Goal: Task Accomplishment & Management: Manage account settings

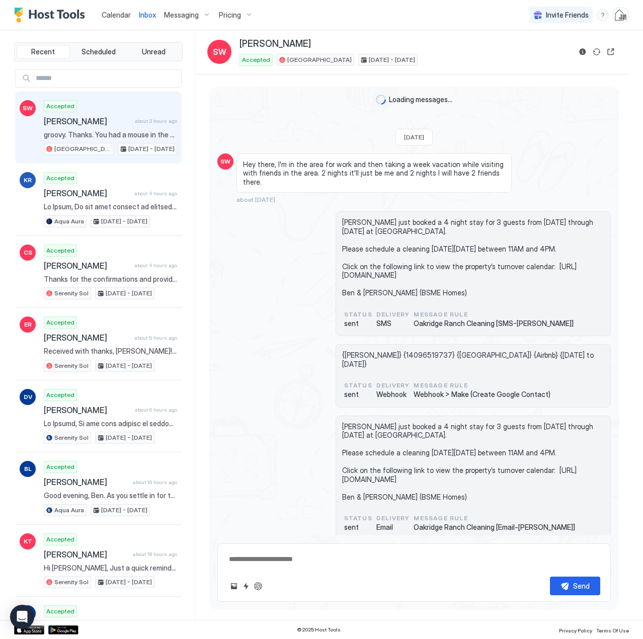
scroll to position [2577, 0]
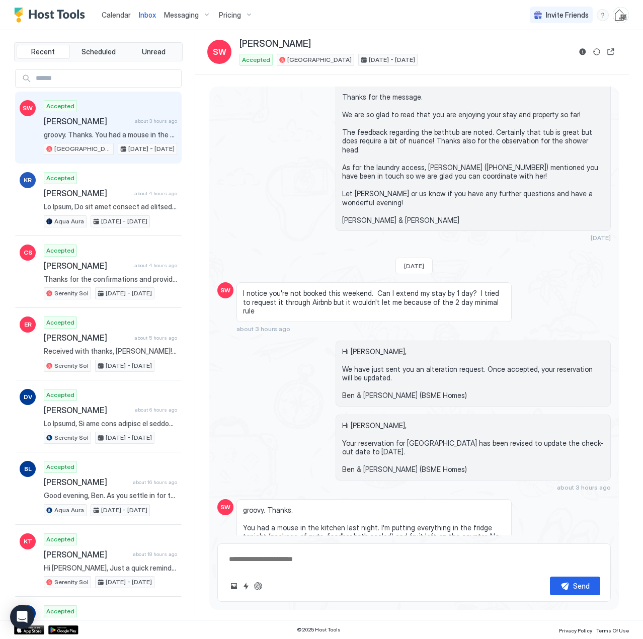
click at [116, 17] on span "Calendar" at bounding box center [116, 15] width 29 height 9
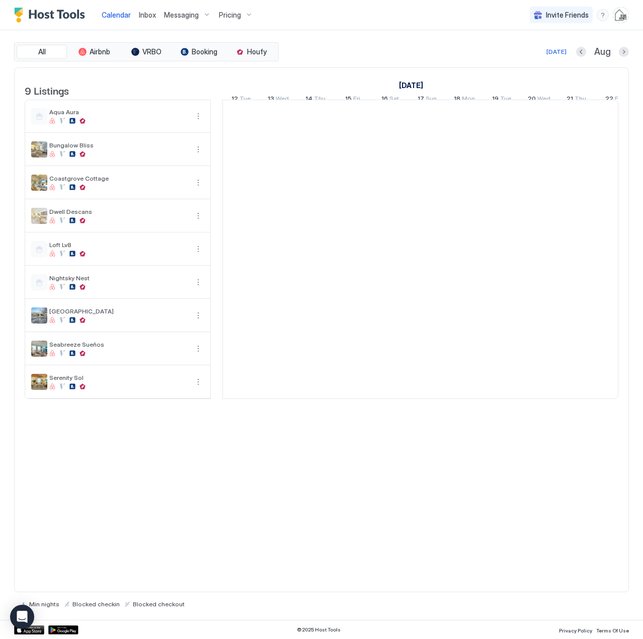
scroll to position [0, 559]
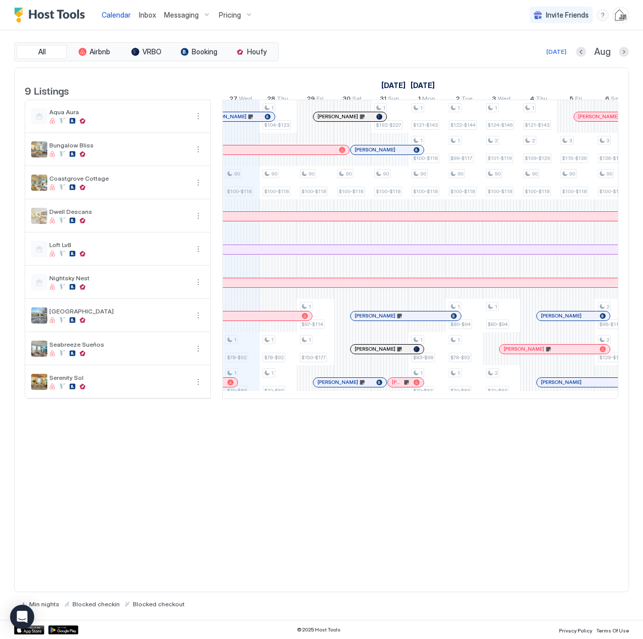
click at [246, 16] on div "Pricing" at bounding box center [236, 15] width 42 height 17
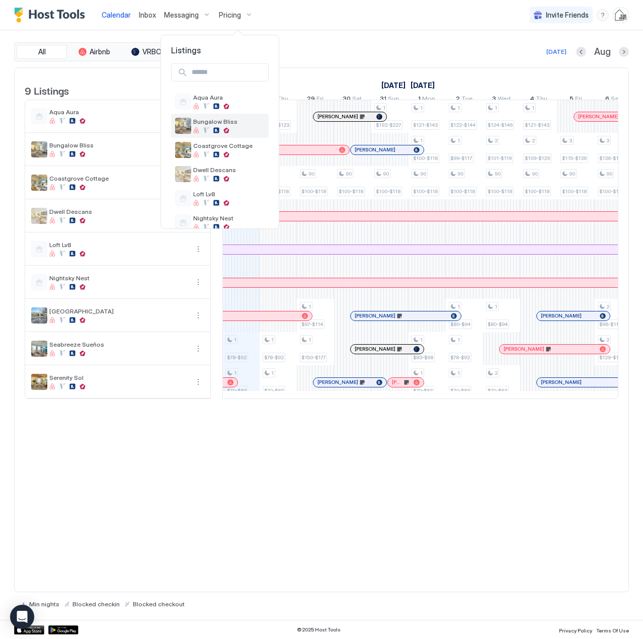
scroll to position [89, 0]
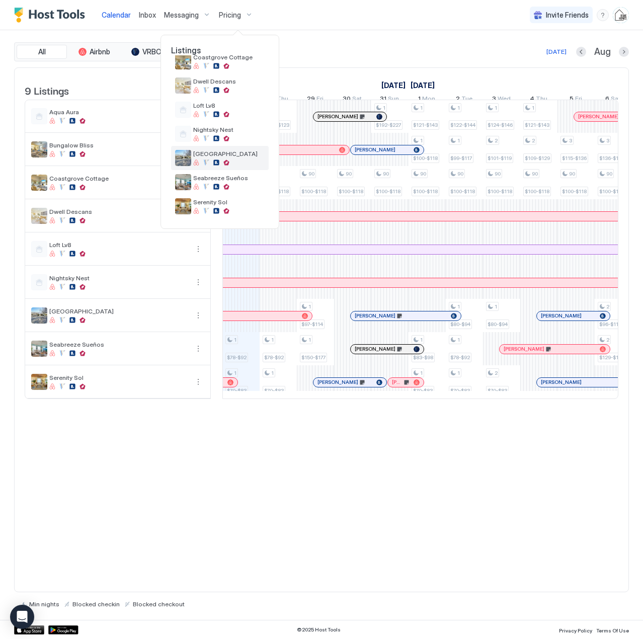
click at [225, 156] on span "[GEOGRAPHIC_DATA]" at bounding box center [228, 154] width 71 height 8
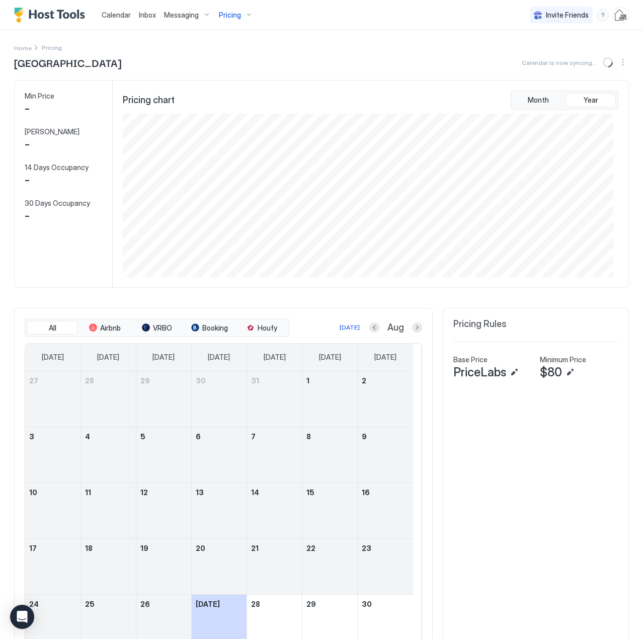
scroll to position [164, 490]
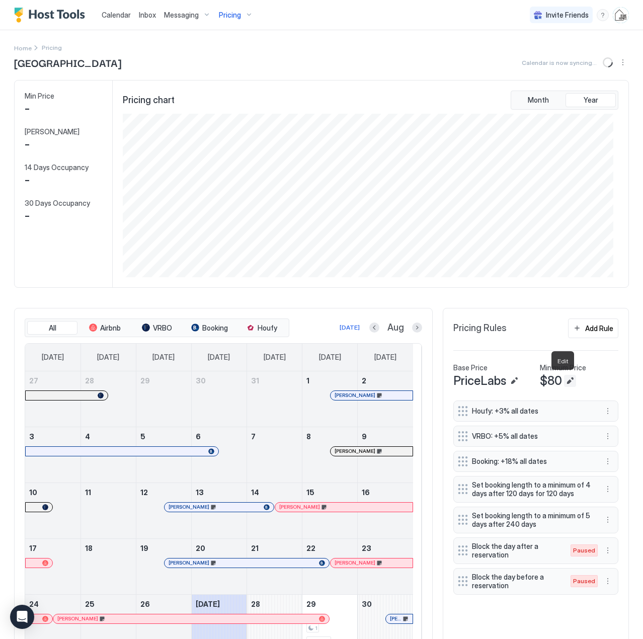
click at [565, 381] on button "Edit" at bounding box center [570, 381] width 12 height 12
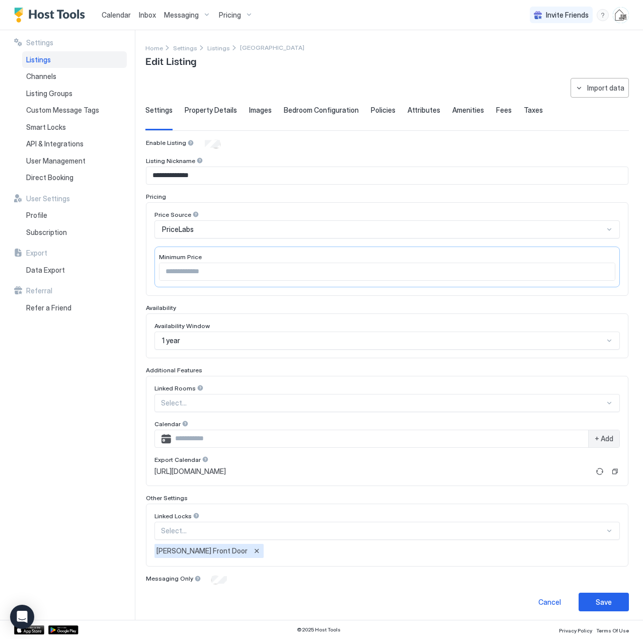
drag, startPoint x: 174, startPoint y: 269, endPoint x: 128, endPoint y: 262, distance: 46.9
click at [128, 262] on div "**********" at bounding box center [321, 325] width 643 height 590
type input "**"
click at [587, 602] on button "Save" at bounding box center [604, 602] width 50 height 19
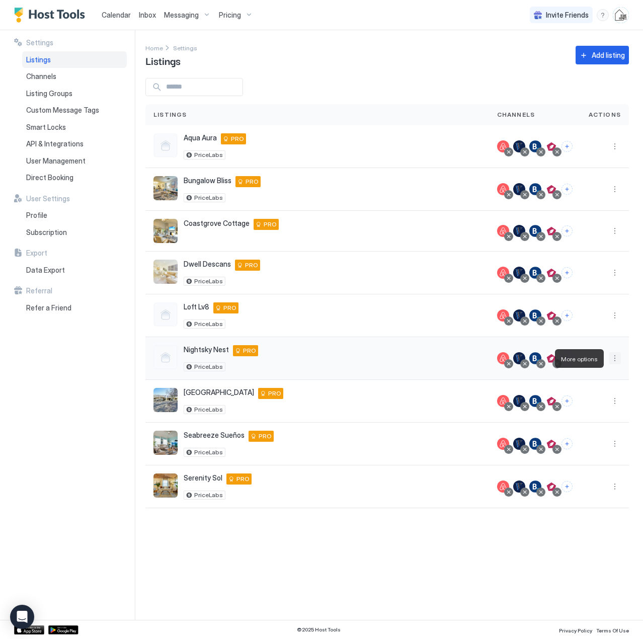
click at [614, 360] on button "More options" at bounding box center [615, 358] width 12 height 12
click at [585, 394] on div "Pricing" at bounding box center [589, 389] width 69 height 16
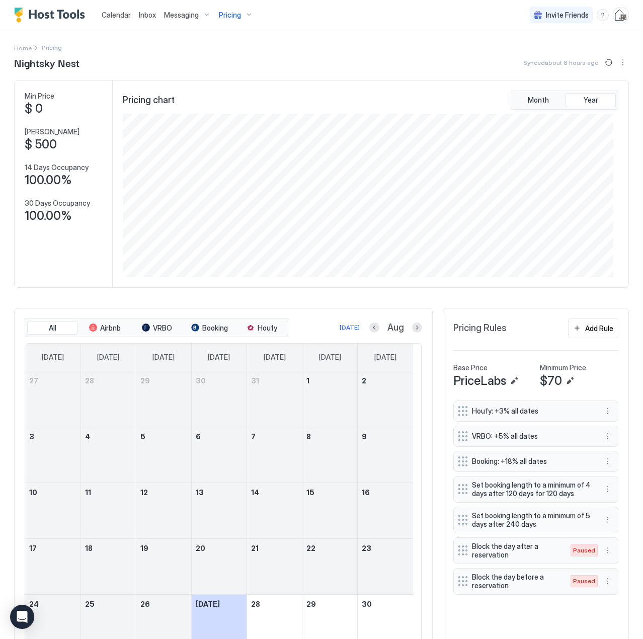
scroll to position [101, 0]
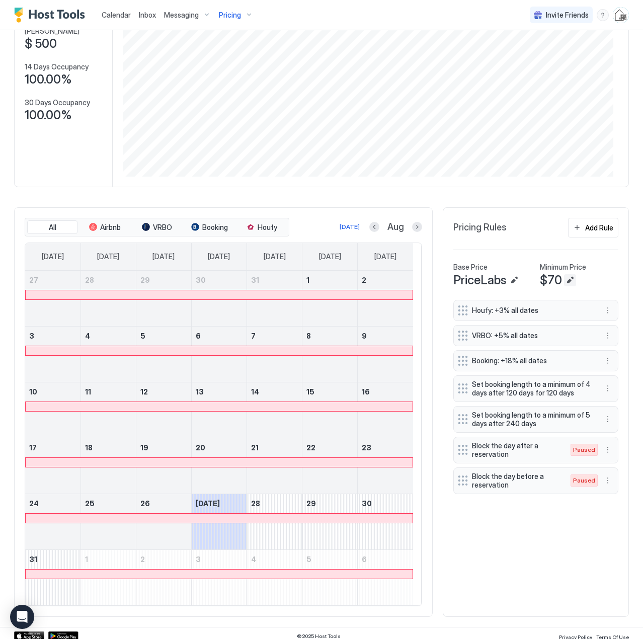
click at [564, 278] on button "Edit" at bounding box center [570, 280] width 12 height 12
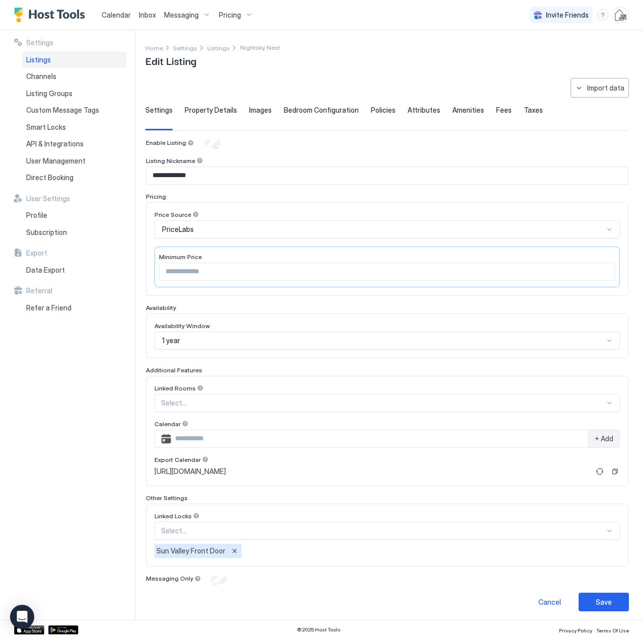
scroll to position [4, 0]
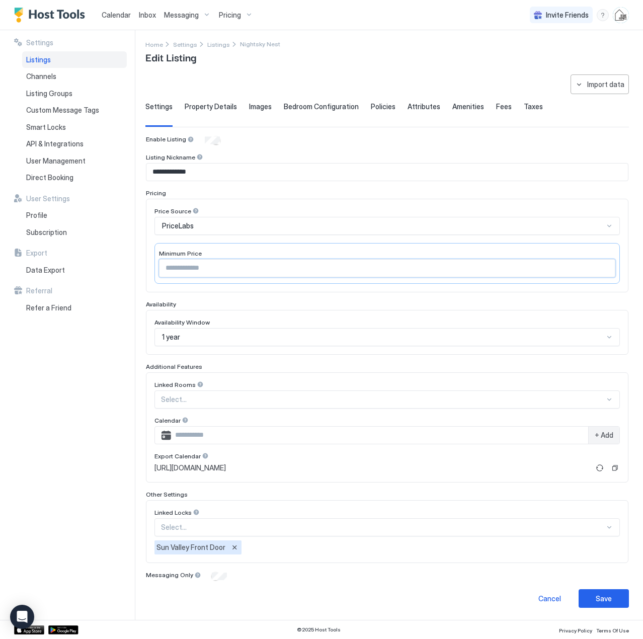
drag, startPoint x: 186, startPoint y: 271, endPoint x: 159, endPoint y: 236, distance: 44.1
click at [140, 266] on div "**********" at bounding box center [321, 325] width 643 height 590
type input "**"
click at [581, 601] on button "Save" at bounding box center [604, 599] width 50 height 19
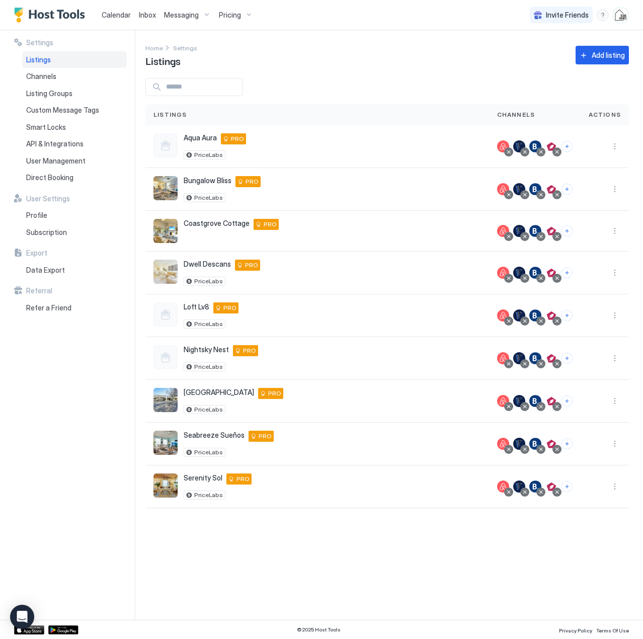
click at [235, 16] on span "Pricing" at bounding box center [230, 15] width 22 height 9
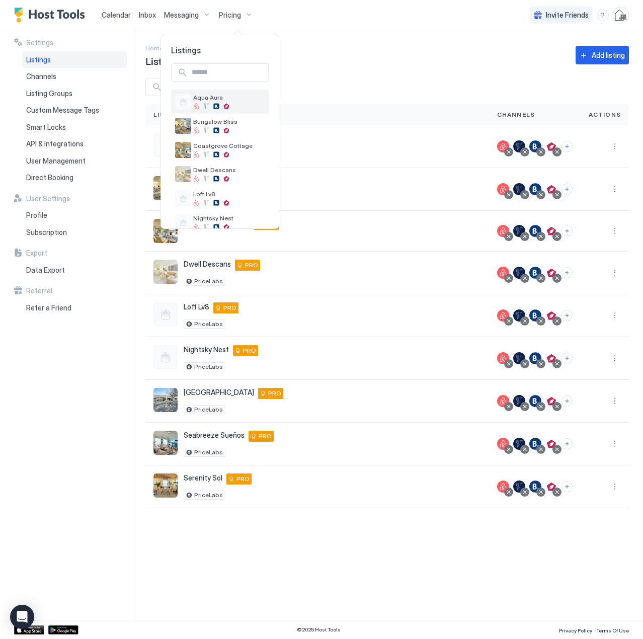
click at [214, 94] on span "Aqua Aura" at bounding box center [228, 98] width 71 height 8
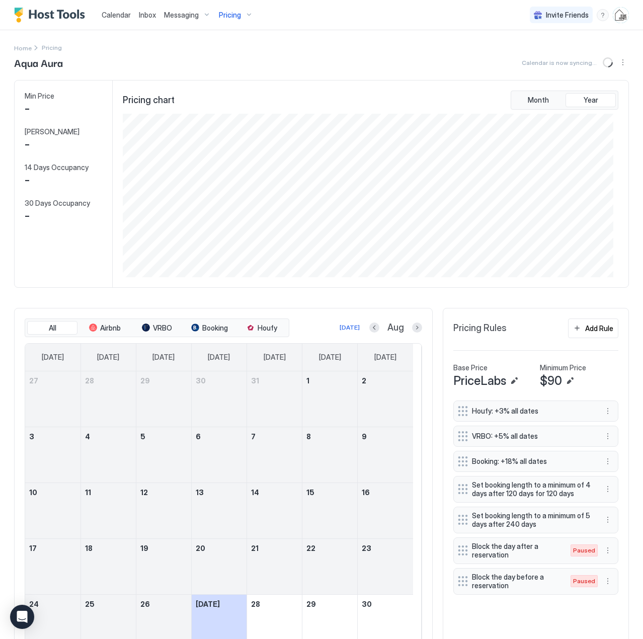
scroll to position [164, 490]
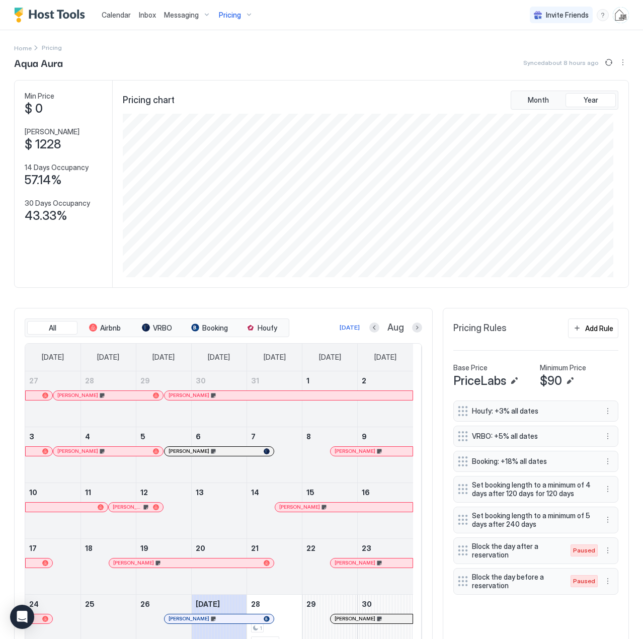
click at [240, 15] on div "Pricing" at bounding box center [236, 15] width 42 height 17
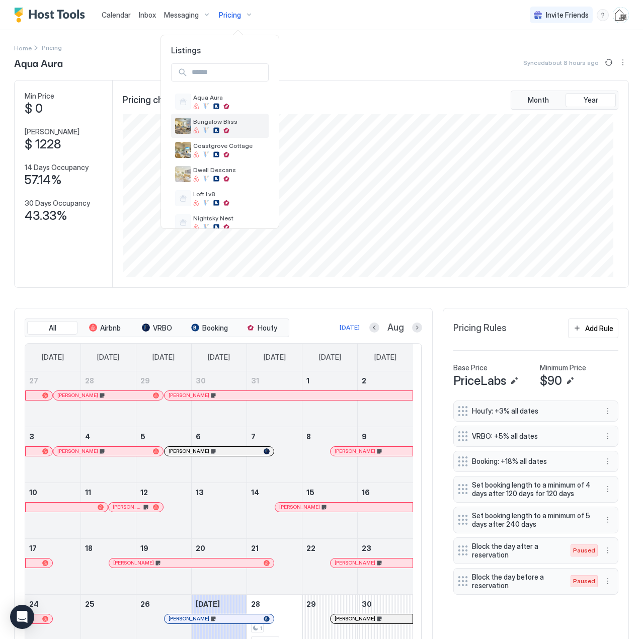
click at [231, 119] on span "Bungalow Bliss" at bounding box center [228, 122] width 71 height 8
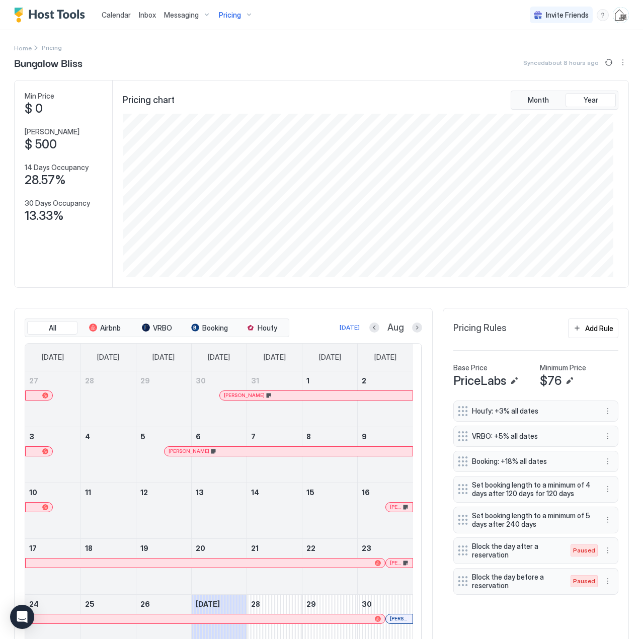
click at [243, 13] on div "Pricing" at bounding box center [236, 15] width 42 height 17
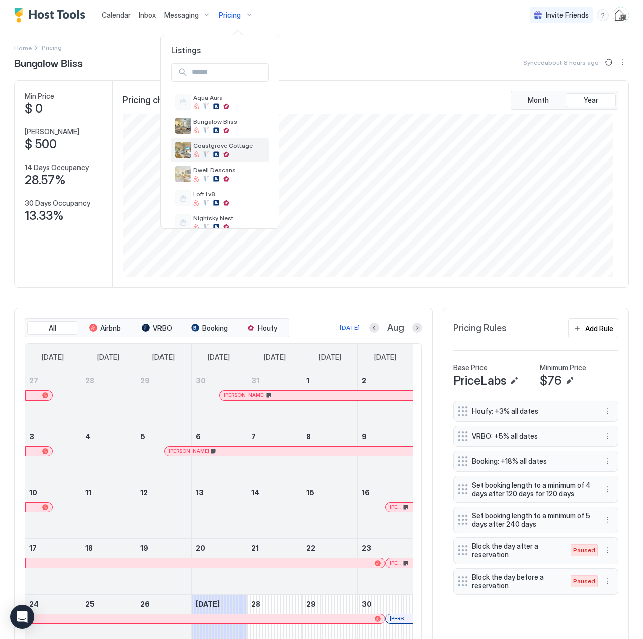
click at [224, 143] on span "Coastgrove Cottage" at bounding box center [228, 146] width 71 height 8
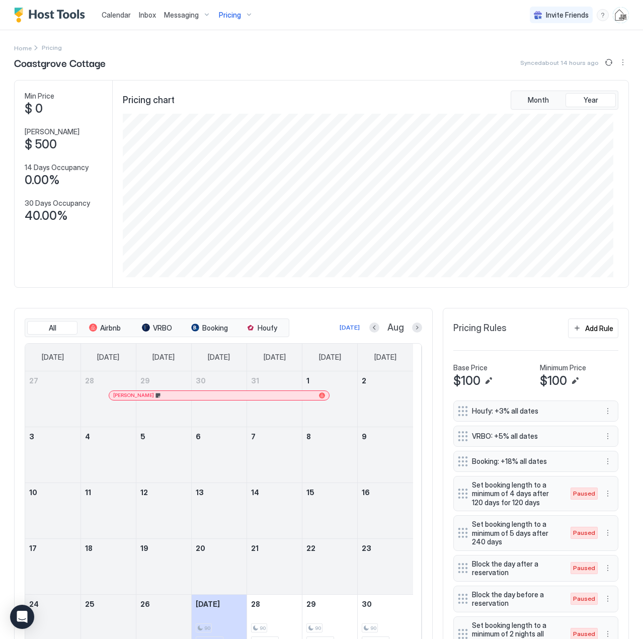
click at [237, 15] on span "Pricing" at bounding box center [230, 15] width 22 height 9
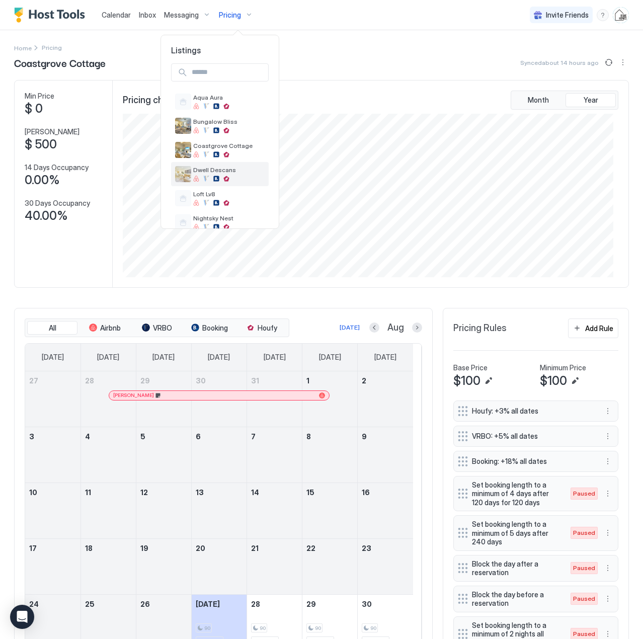
click at [255, 172] on span "Dwell Descans" at bounding box center [228, 170] width 71 height 8
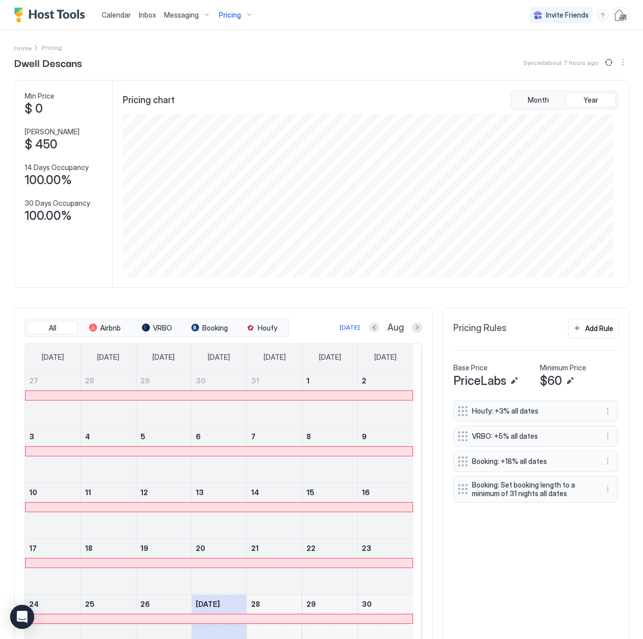
click at [227, 15] on span "Pricing" at bounding box center [230, 15] width 22 height 9
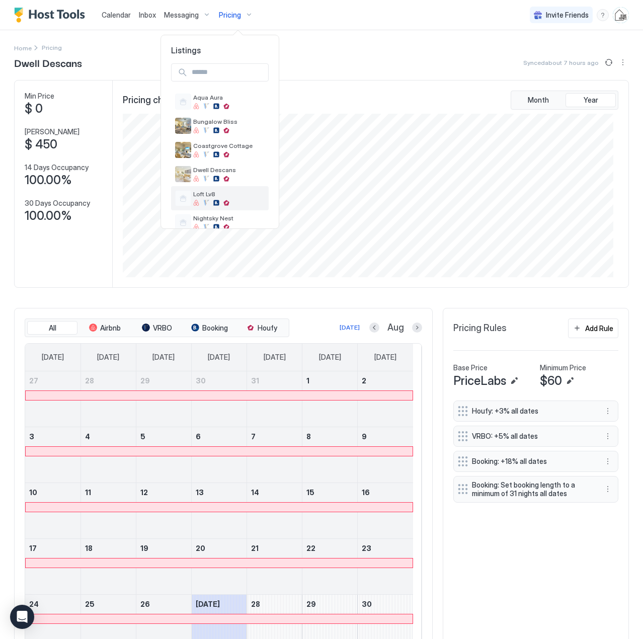
click at [208, 191] on span "Loft Lv8" at bounding box center [228, 194] width 71 height 8
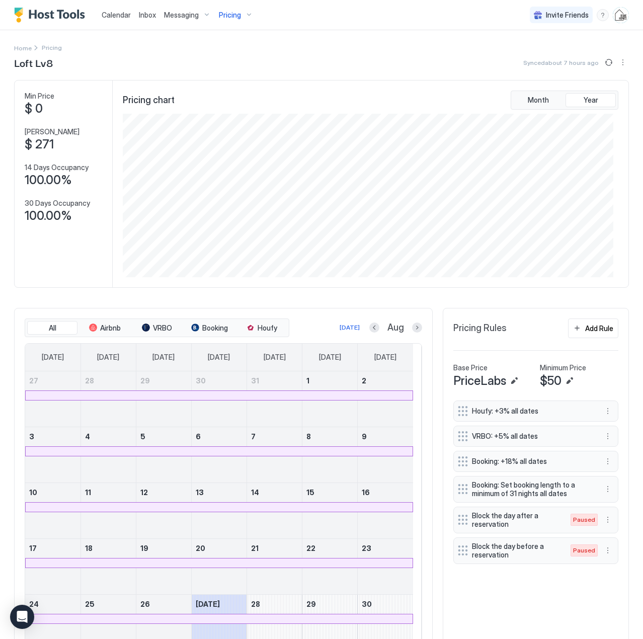
click at [224, 15] on span "Pricing" at bounding box center [230, 15] width 22 height 9
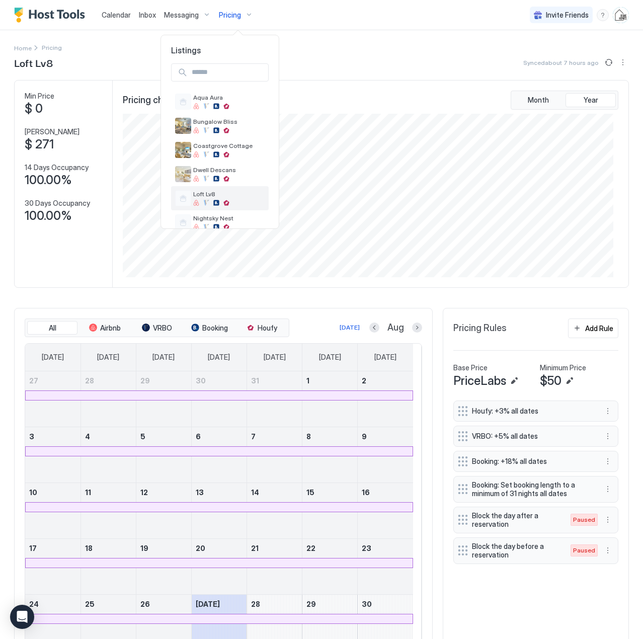
click at [214, 193] on span "Loft Lv8" at bounding box center [228, 194] width 71 height 8
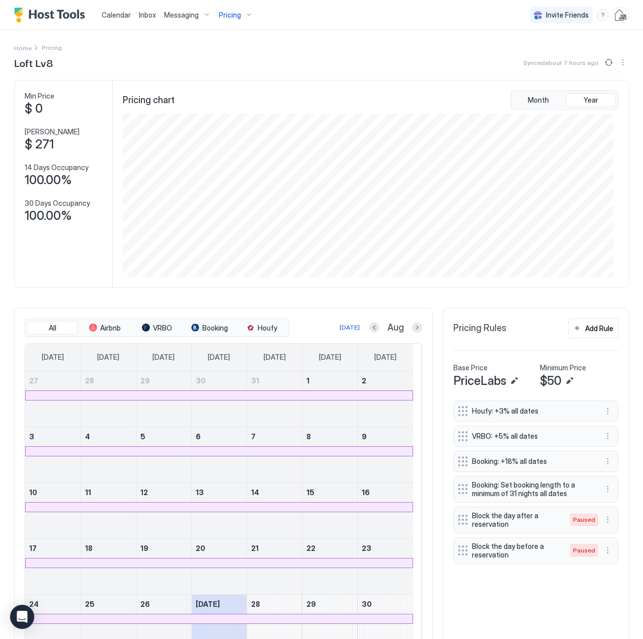
click at [228, 12] on span "Pricing" at bounding box center [230, 15] width 22 height 9
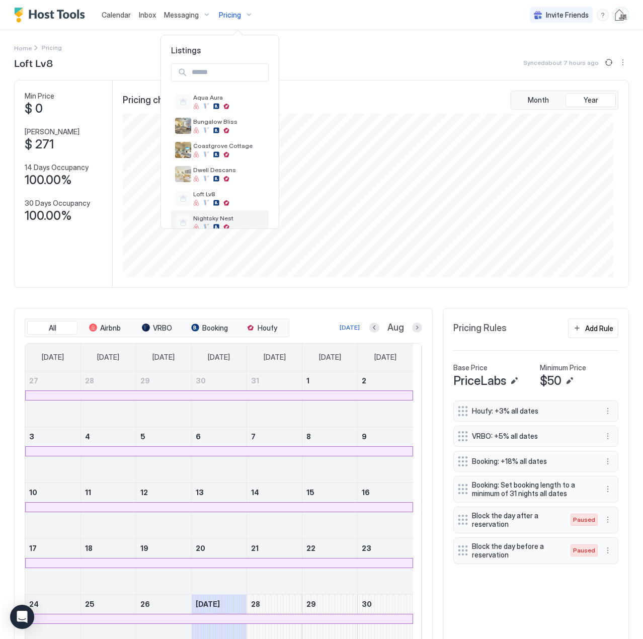
scroll to position [89, 0]
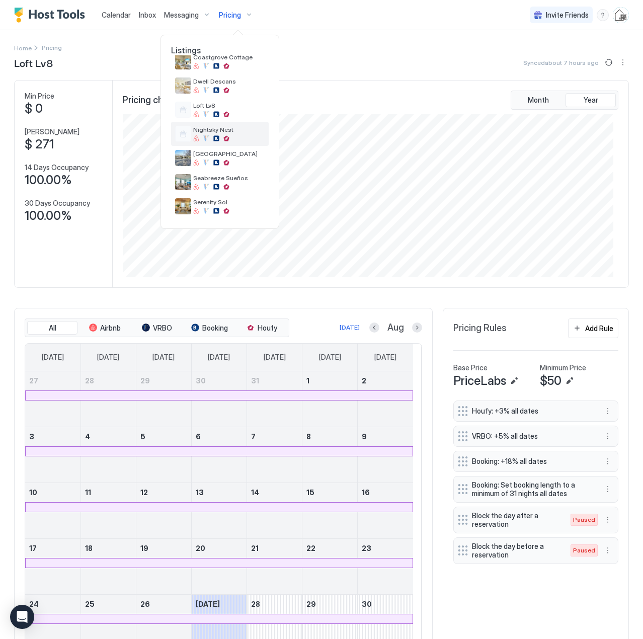
click at [206, 128] on span "Nightsky Nest" at bounding box center [228, 130] width 71 height 8
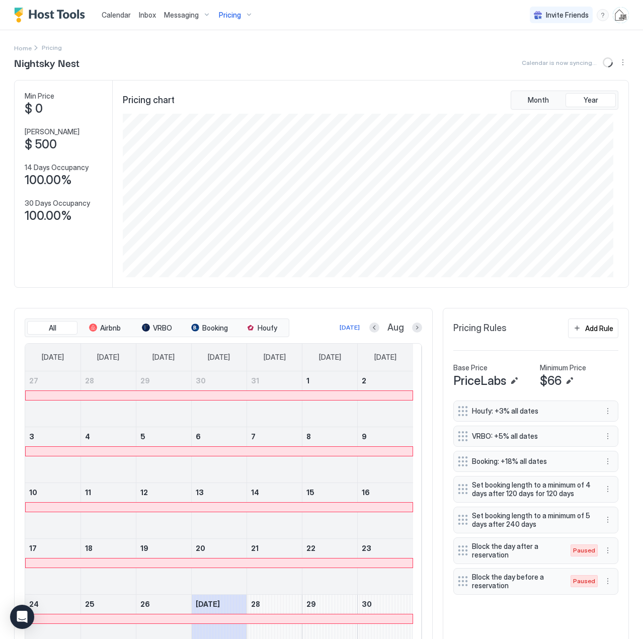
click at [242, 12] on div "Pricing" at bounding box center [236, 15] width 42 height 17
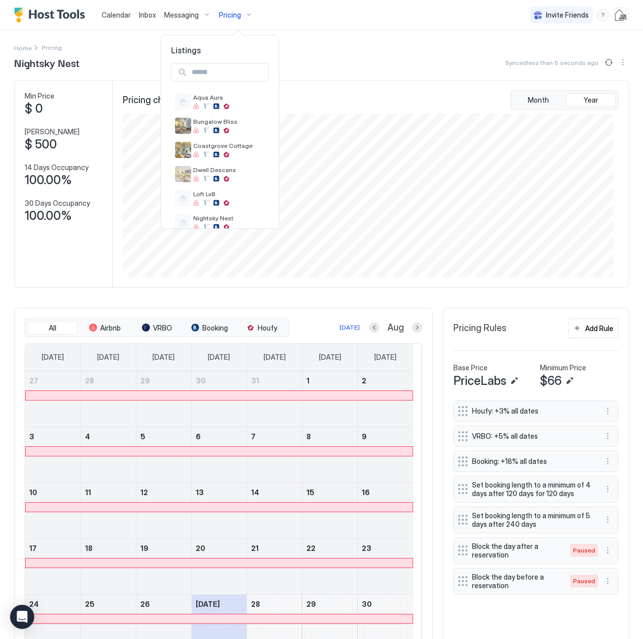
scroll to position [89, 0]
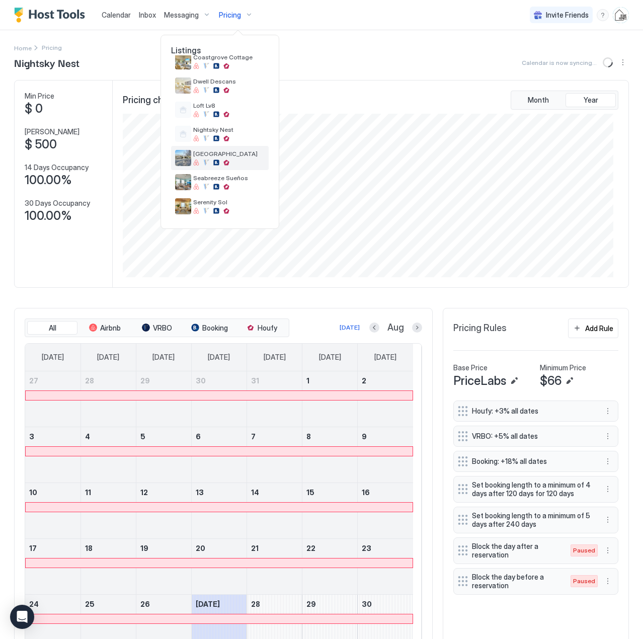
click at [218, 154] on span "[GEOGRAPHIC_DATA]" at bounding box center [228, 154] width 71 height 8
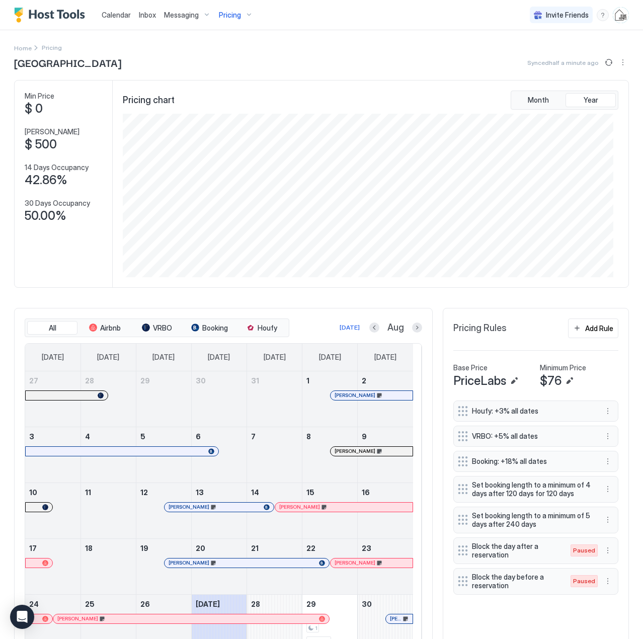
click at [226, 12] on span "Pricing" at bounding box center [230, 15] width 22 height 9
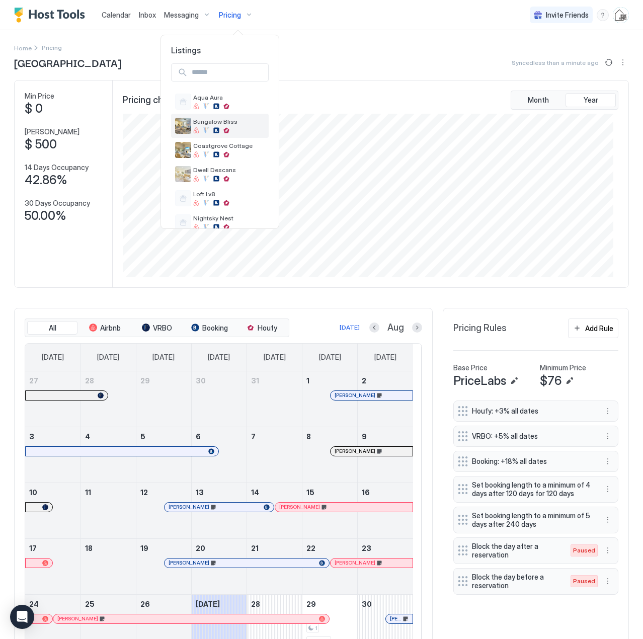
click at [241, 118] on span "Bungalow Bliss" at bounding box center [228, 122] width 71 height 8
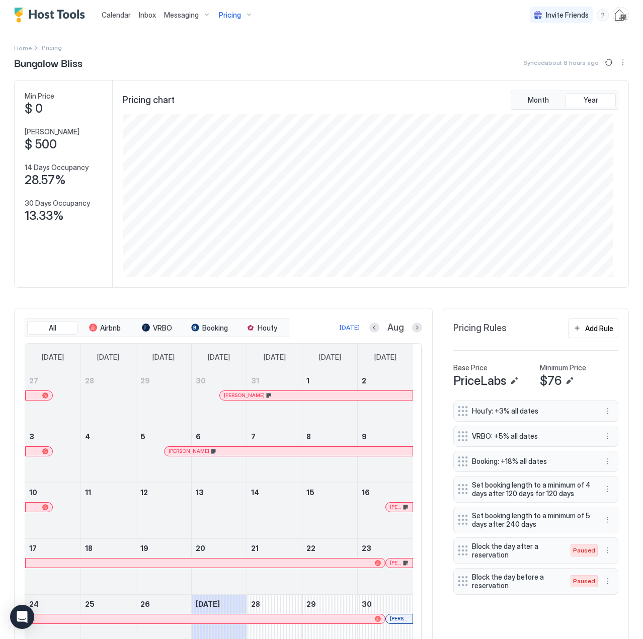
click at [225, 16] on span "Pricing" at bounding box center [230, 15] width 22 height 9
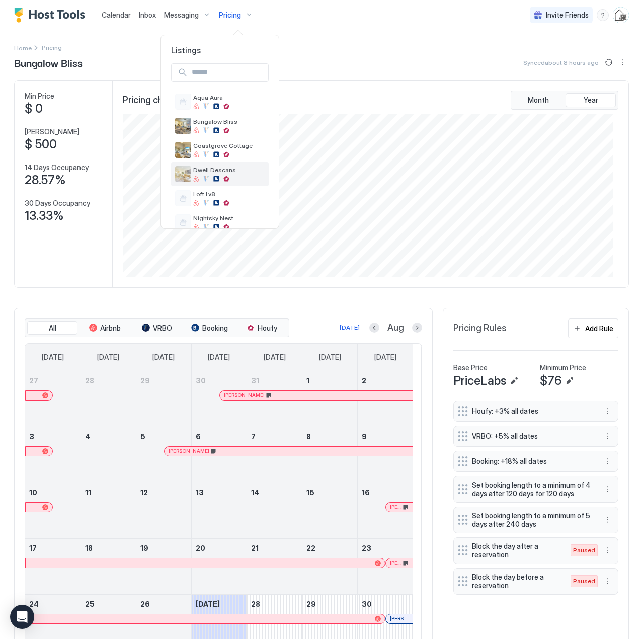
scroll to position [89, 0]
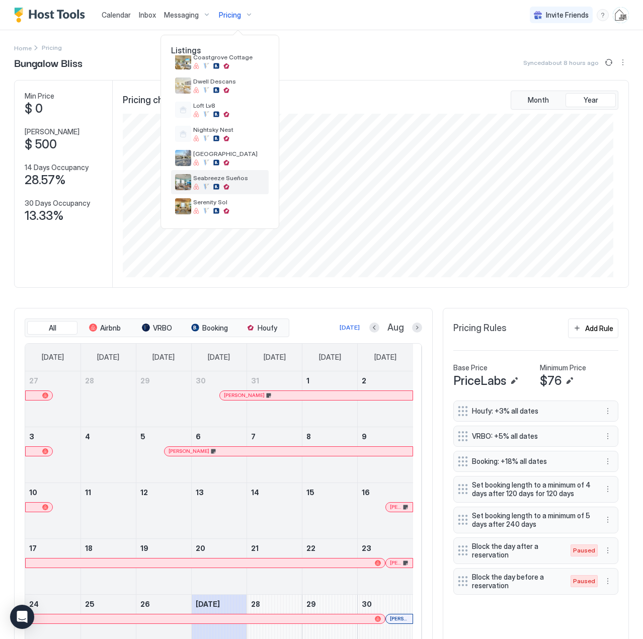
click at [250, 181] on span "Seabreeze Sueños" at bounding box center [228, 178] width 71 height 8
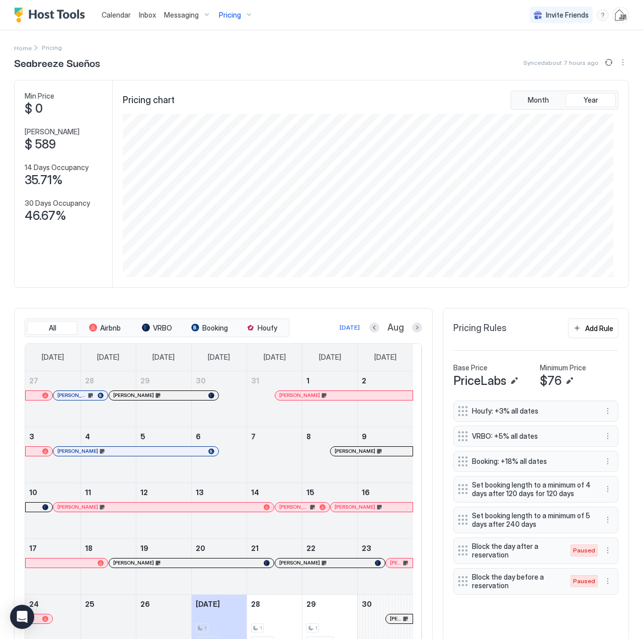
click at [238, 12] on span "Pricing" at bounding box center [230, 15] width 22 height 9
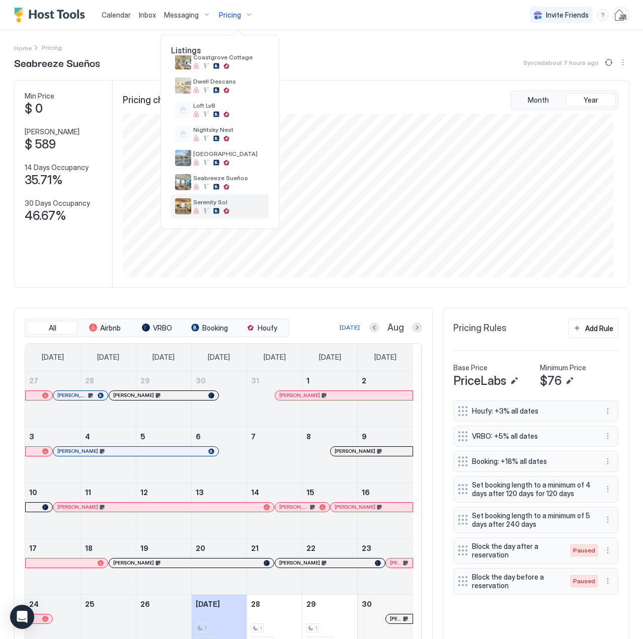
click at [217, 198] on div "Serenity Sol" at bounding box center [220, 206] width 90 height 16
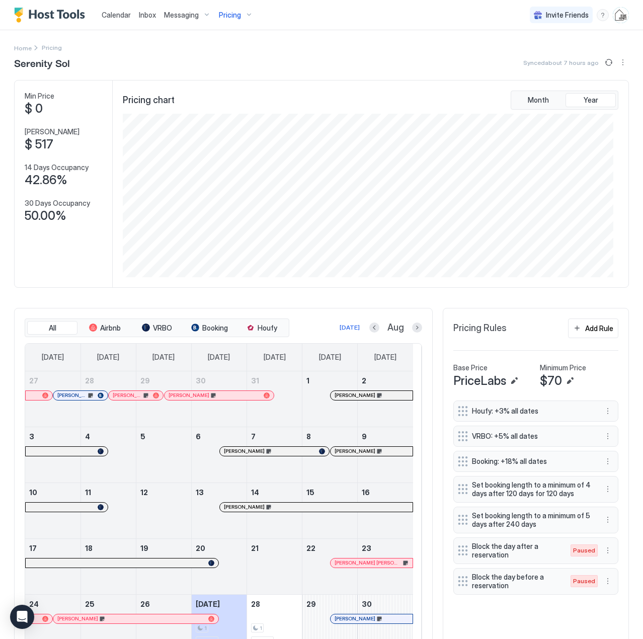
click at [117, 17] on span "Calendar" at bounding box center [116, 15] width 29 height 9
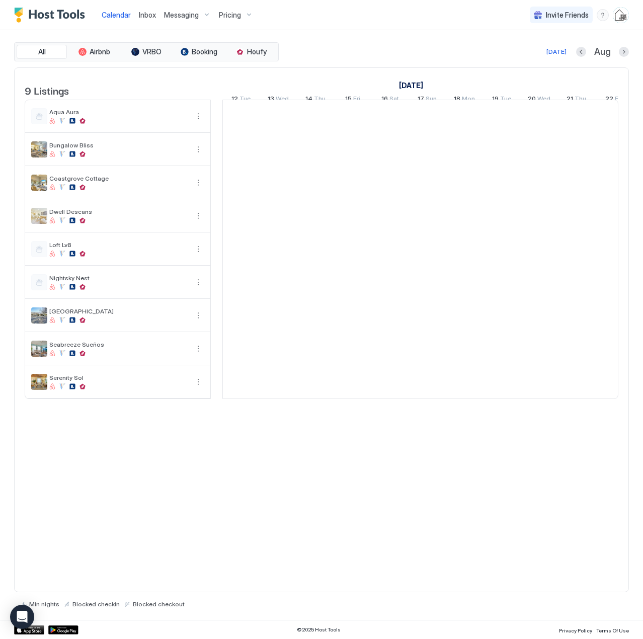
scroll to position [0, 559]
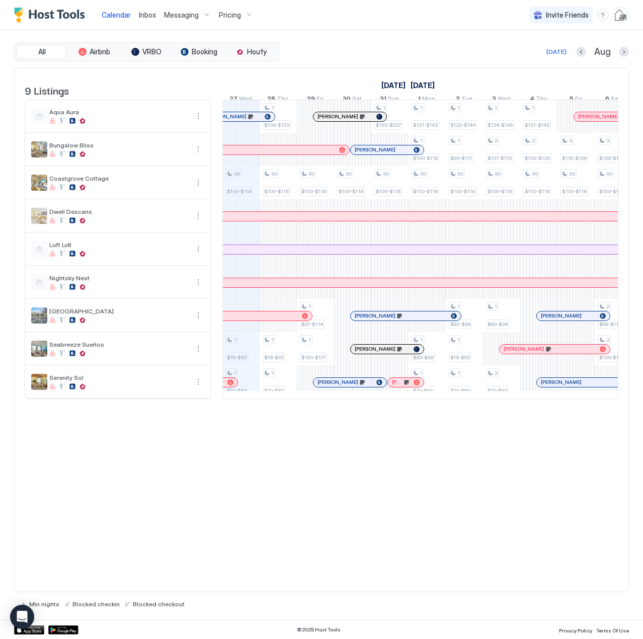
click at [147, 16] on span "Inbox" at bounding box center [147, 15] width 17 height 9
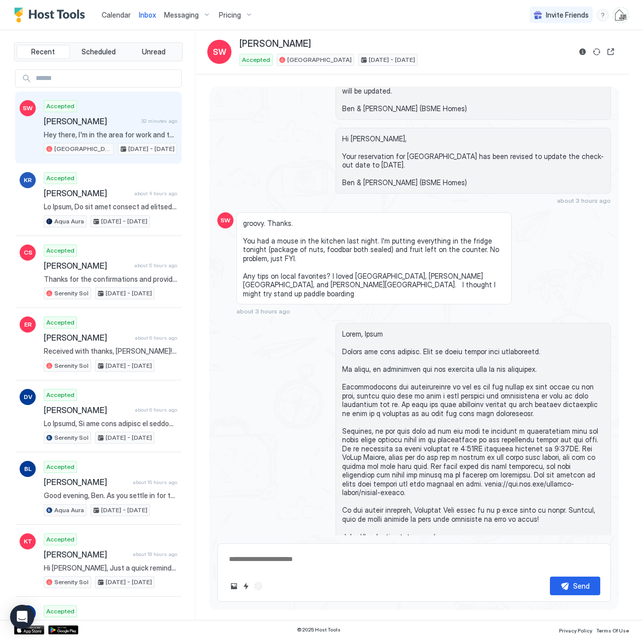
scroll to position [2864, 0]
